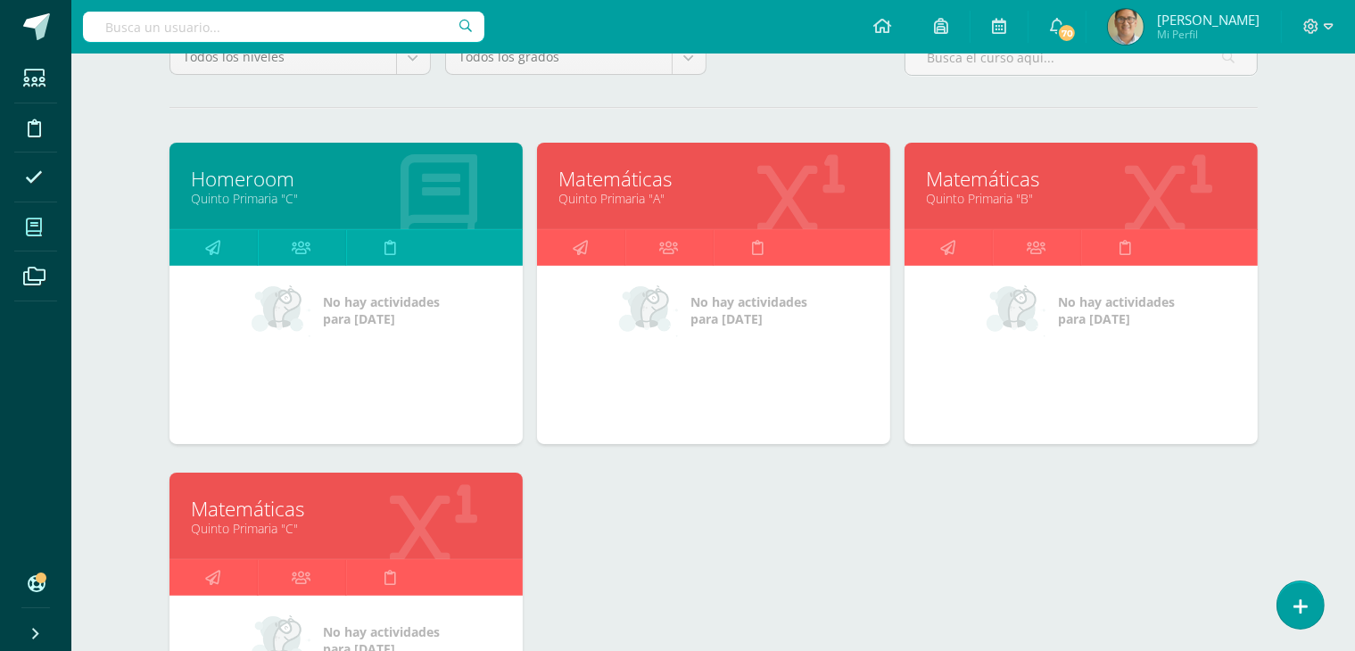
scroll to position [189, 0]
click at [358, 486] on div at bounding box center [434, 518] width 177 height 120
click at [277, 547] on div "Matemáticas Quinto Primaria "C"" at bounding box center [346, 516] width 353 height 87
click at [258, 491] on div "Matemáticas Quinto Primaria "C"" at bounding box center [346, 516] width 353 height 87
click at [288, 511] on link "Matemáticas" at bounding box center [346, 509] width 309 height 28
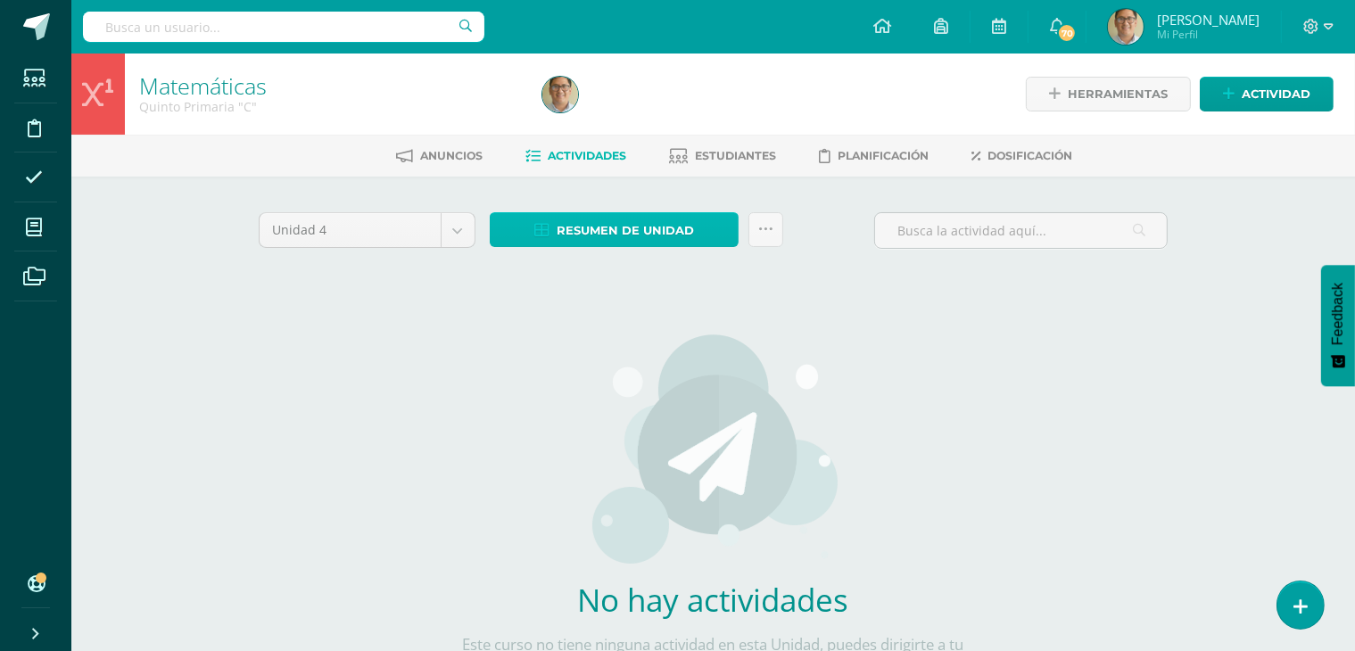
click at [616, 233] on span "Resumen de unidad" at bounding box center [625, 230] width 137 height 33
click at [760, 227] on icon at bounding box center [765, 229] width 15 height 15
click at [952, 434] on div "No hay actividades Este curso no tiene ninguna actividad en esta Unidad, puedes…" at bounding box center [714, 514] width 526 height 434
